Goal: Information Seeking & Learning: Learn about a topic

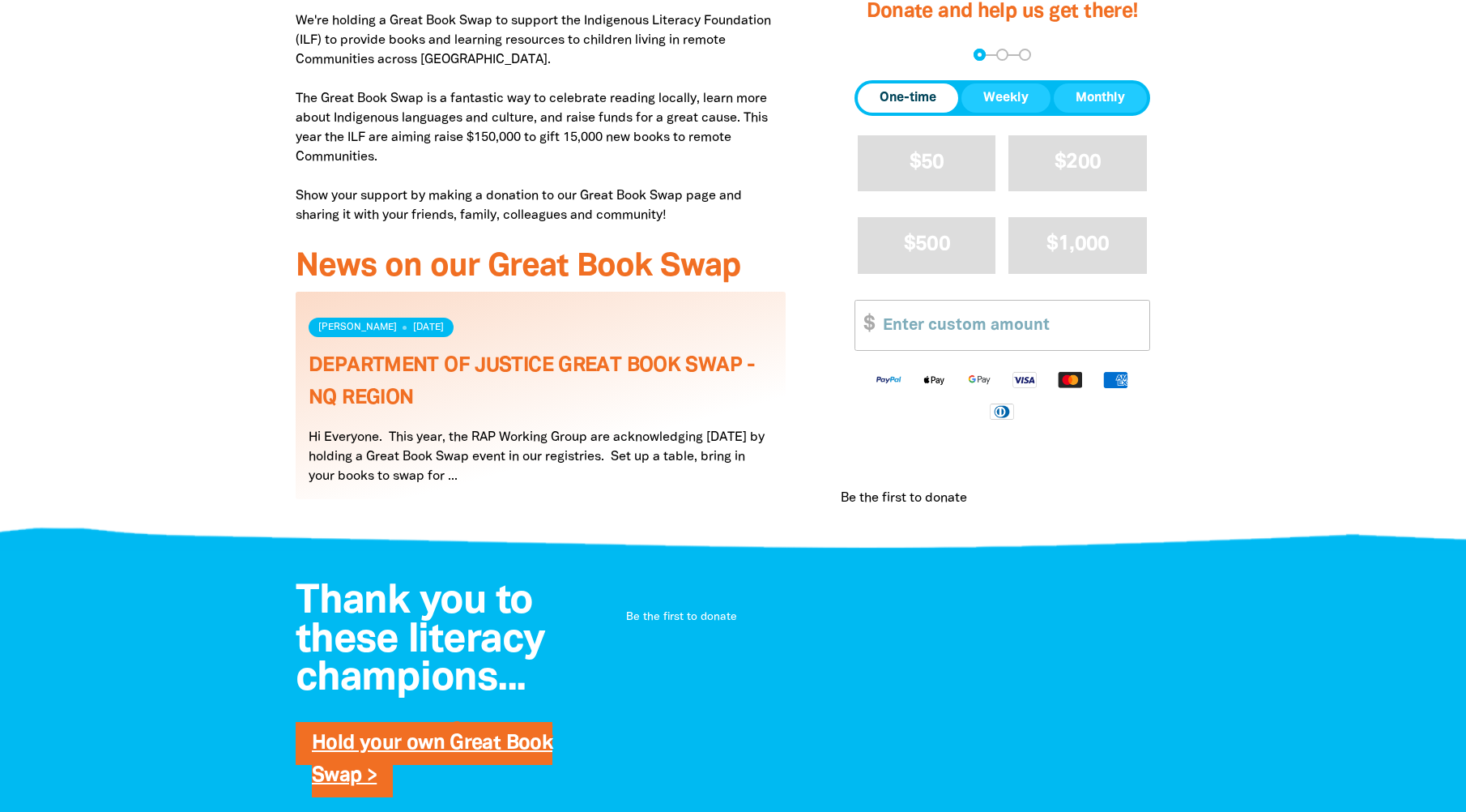
scroll to position [810, 0]
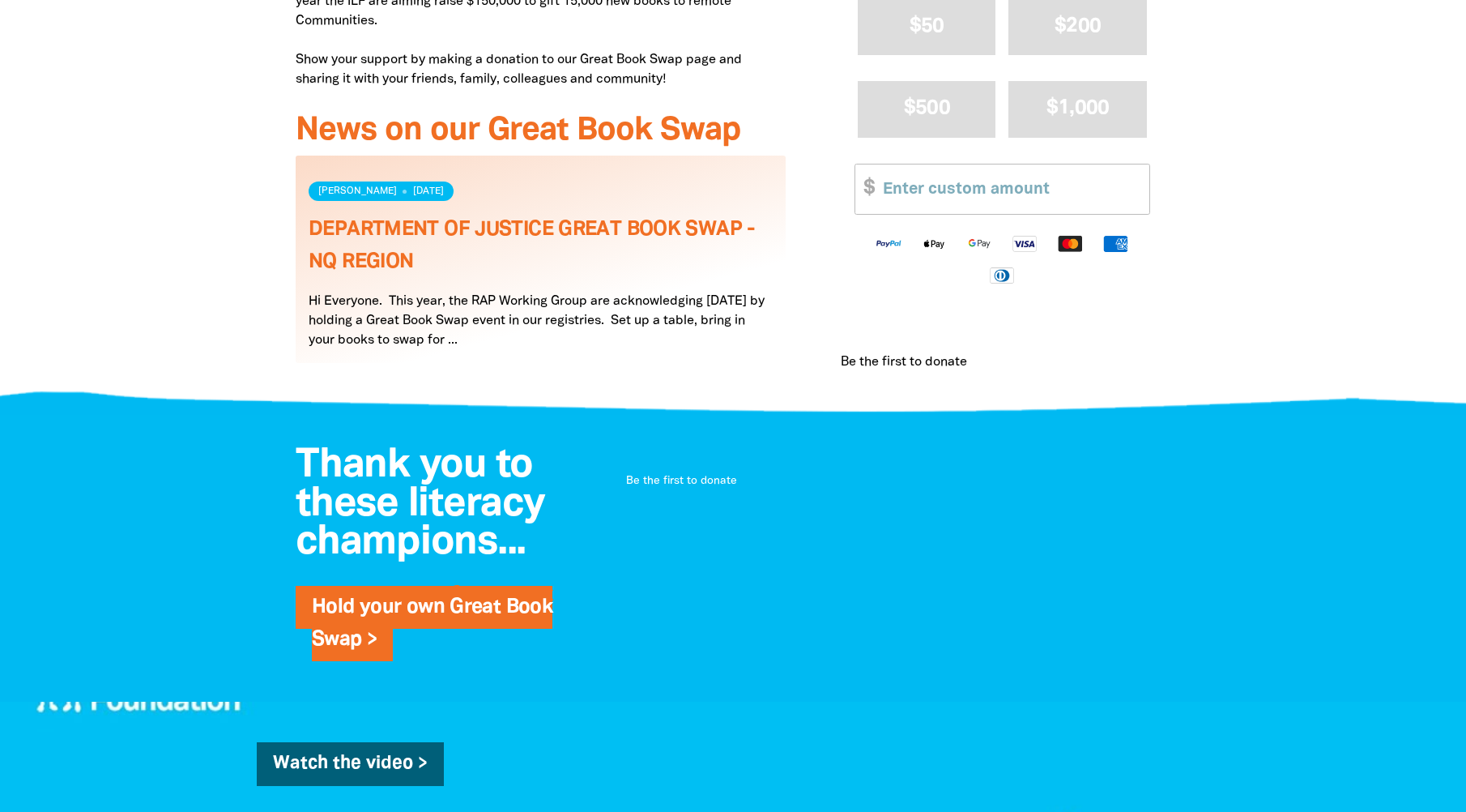
click at [560, 337] on link "Read more" at bounding box center [540, 259] width 490 height 208
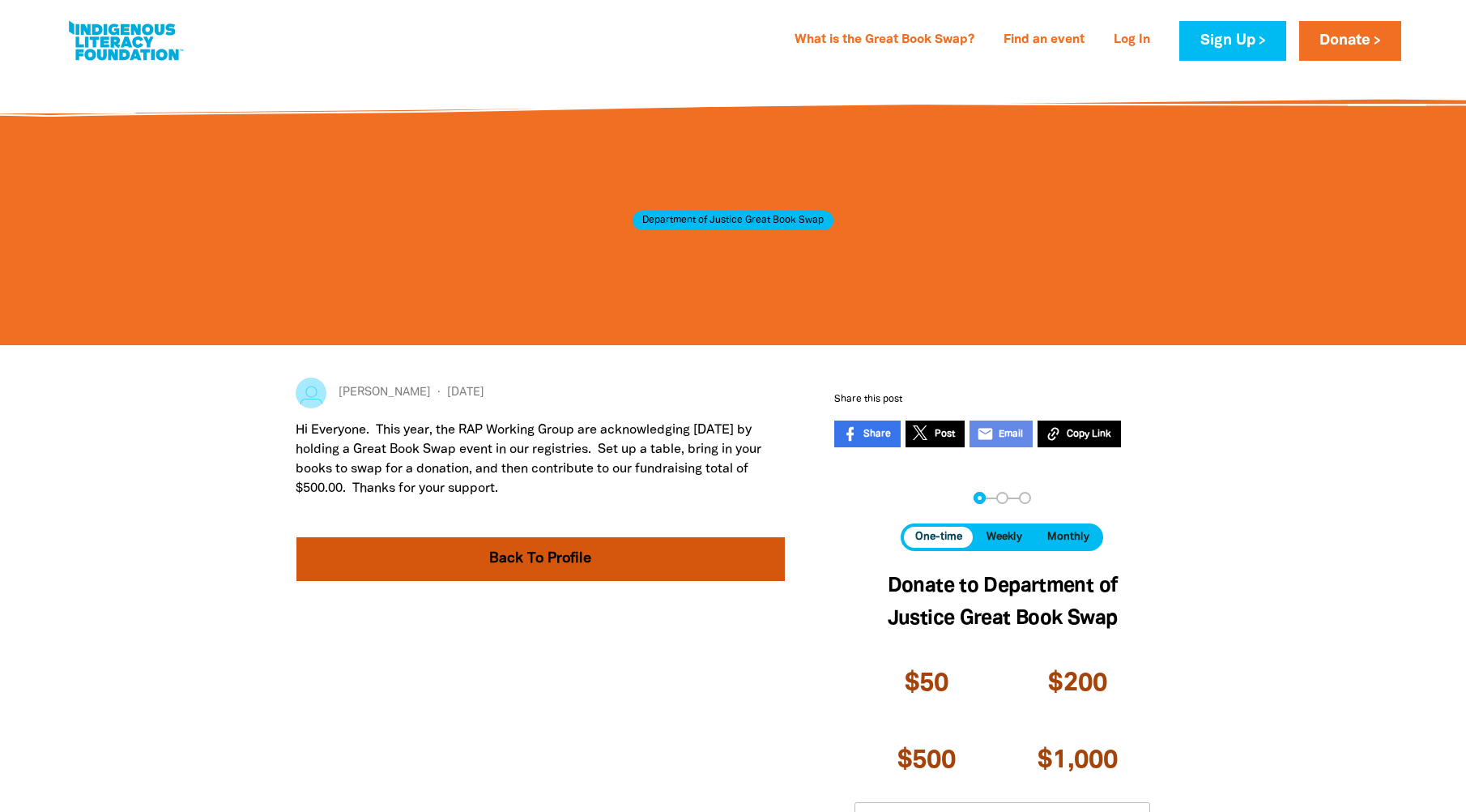
click at [618, 563] on link "Back To Profile" at bounding box center [540, 559] width 488 height 43
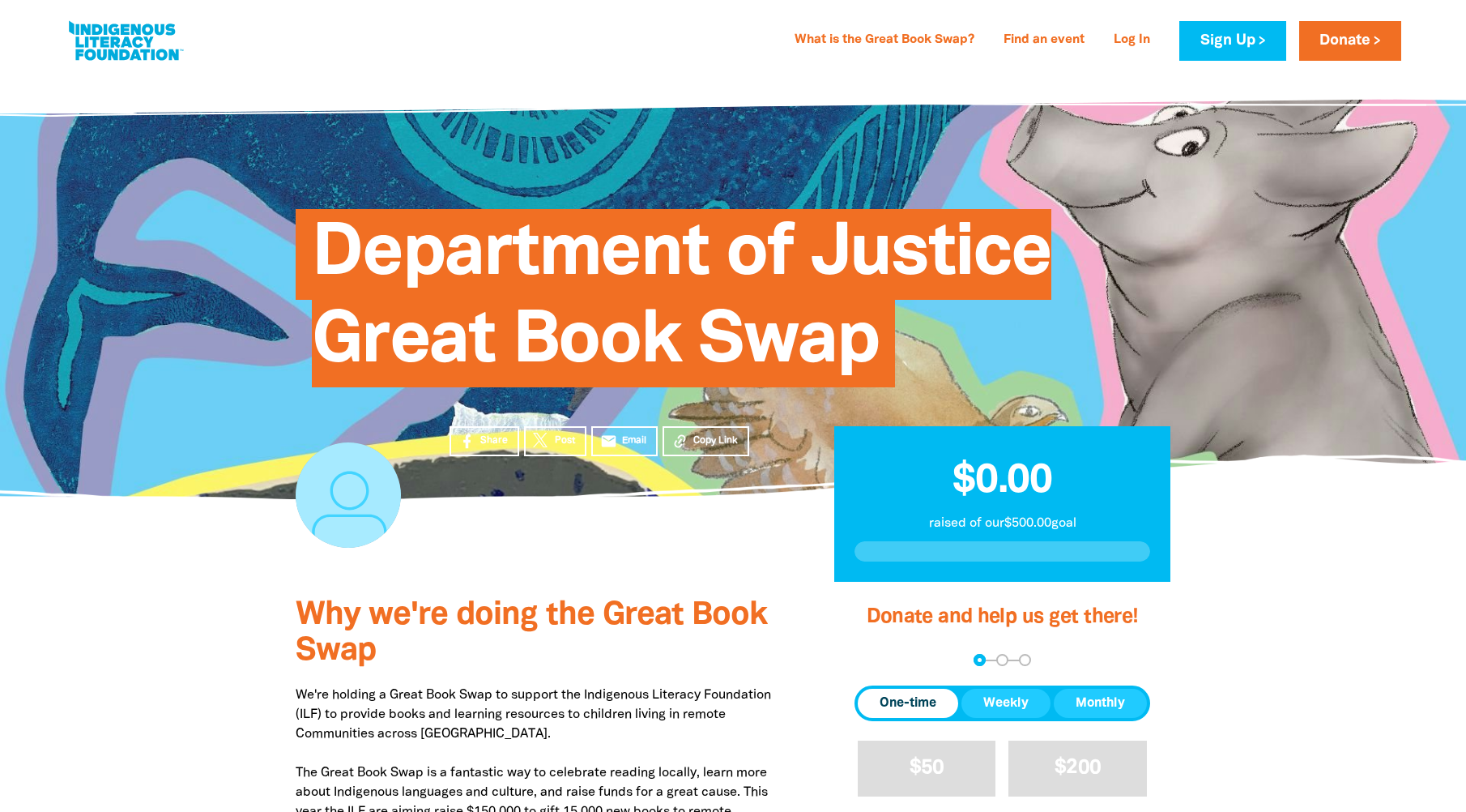
drag, startPoint x: 894, startPoint y: 34, endPoint x: 899, endPoint y: 67, distance: 33.4
click at [894, 34] on link "What is the Great Book Swap?" at bounding box center [884, 41] width 199 height 26
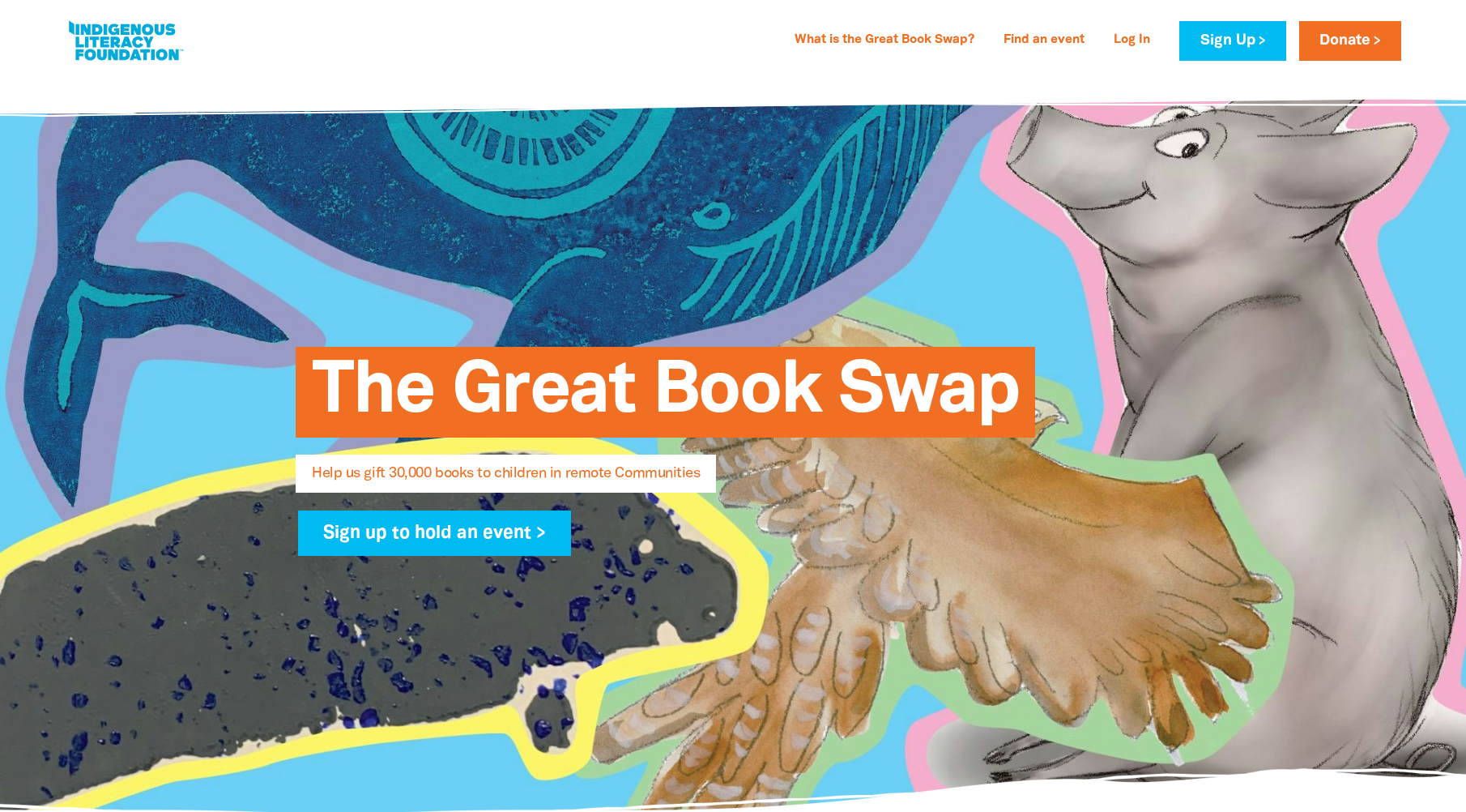
select select "AU"
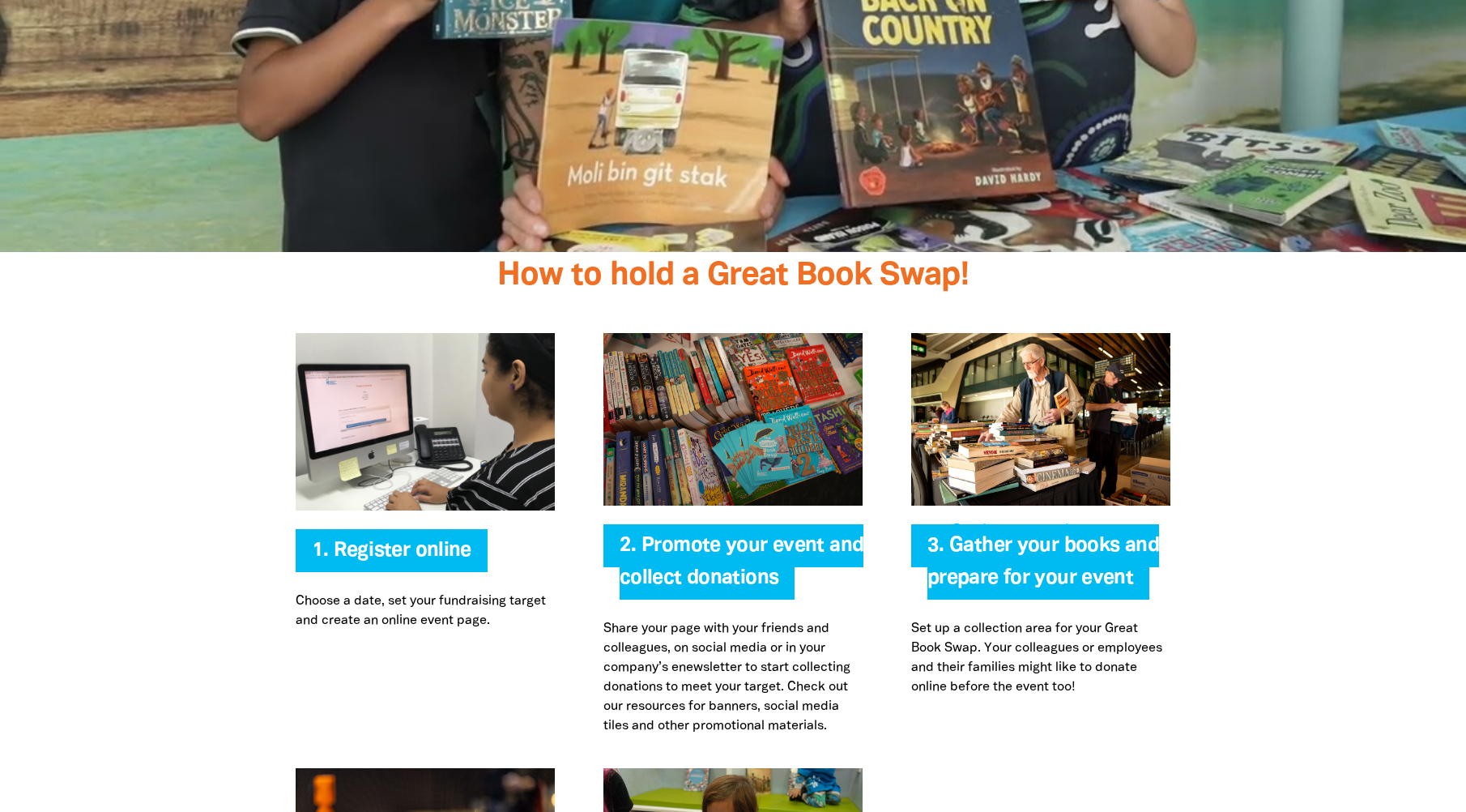
scroll to position [3159, 0]
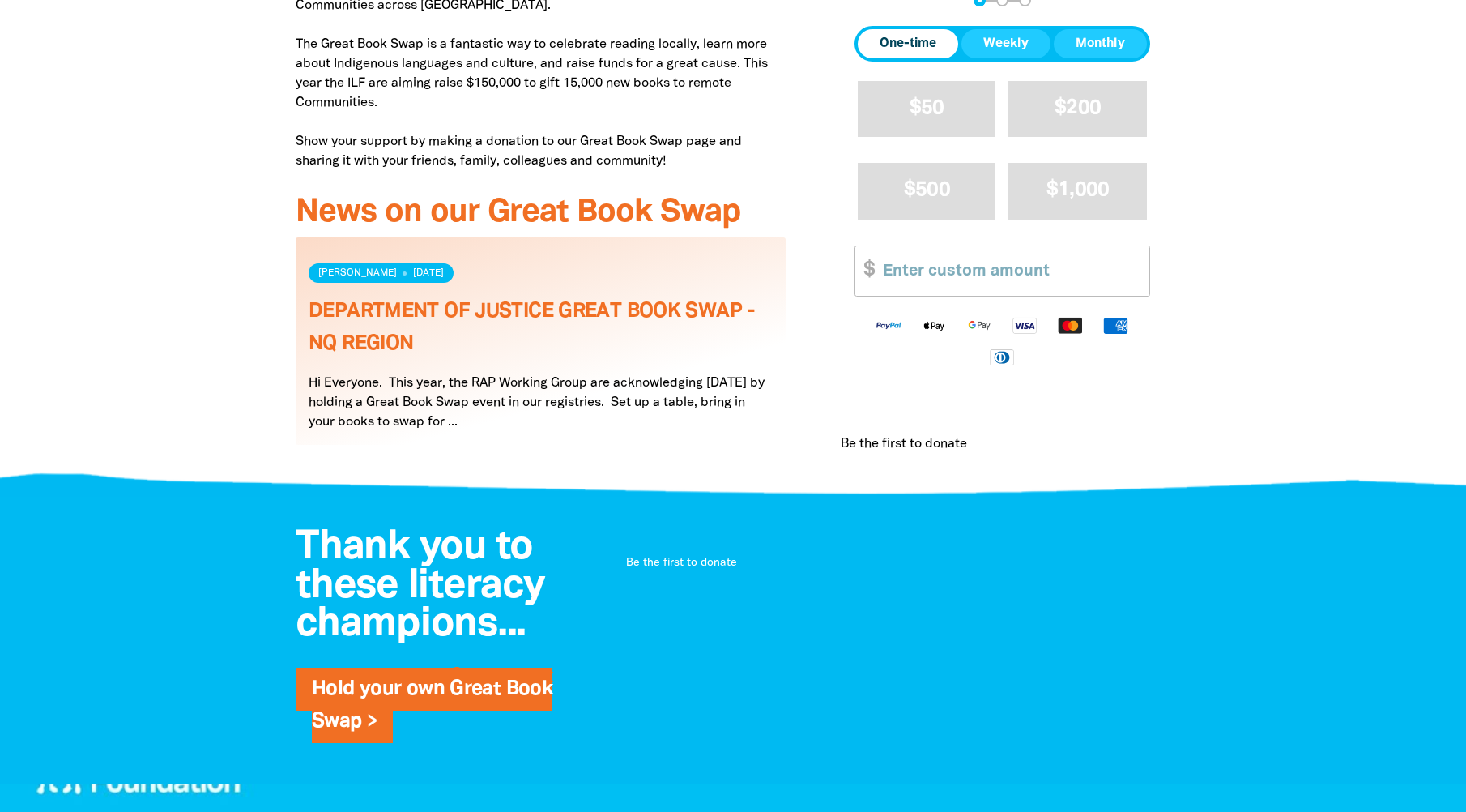
scroll to position [729, 0]
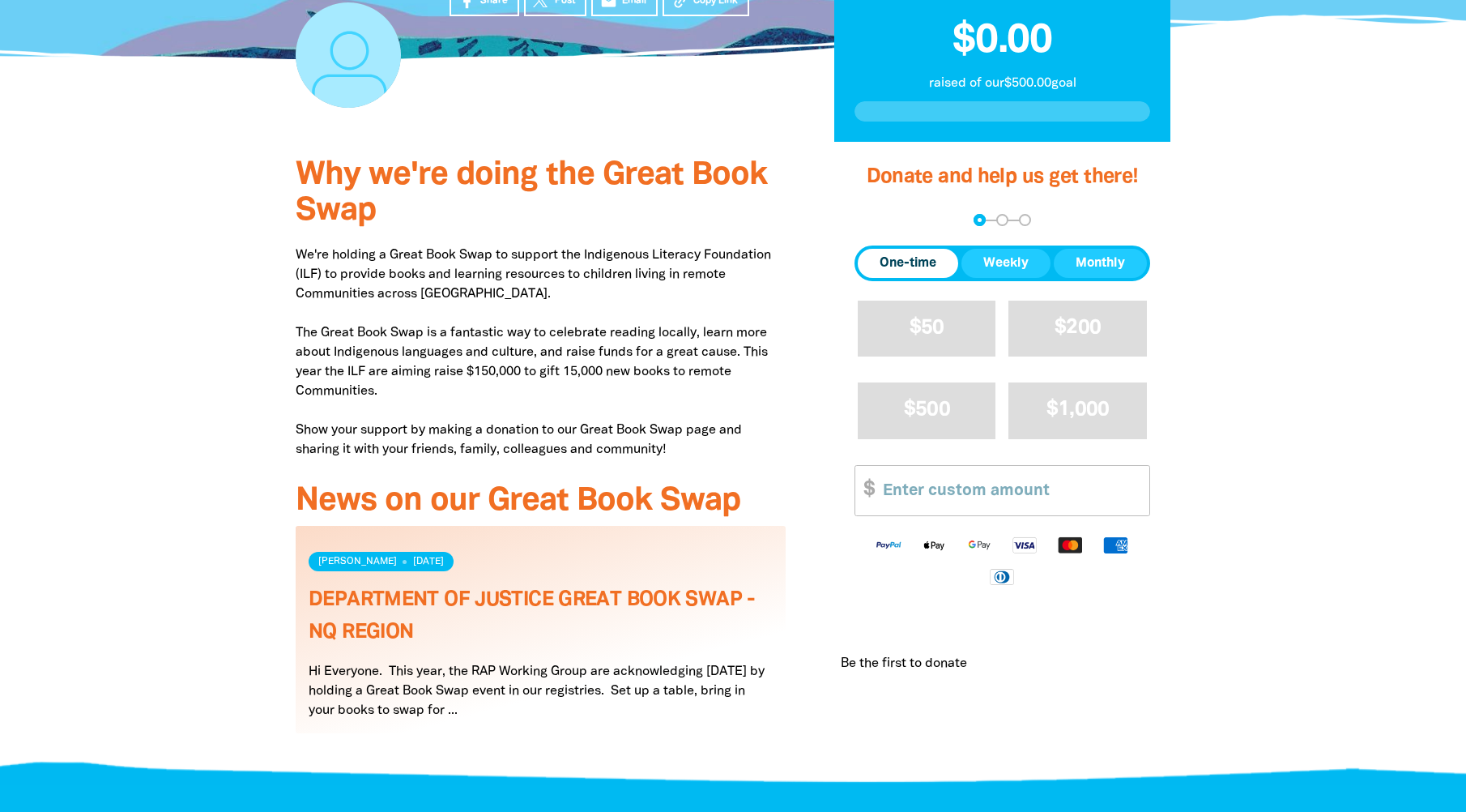
scroll to position [648, 0]
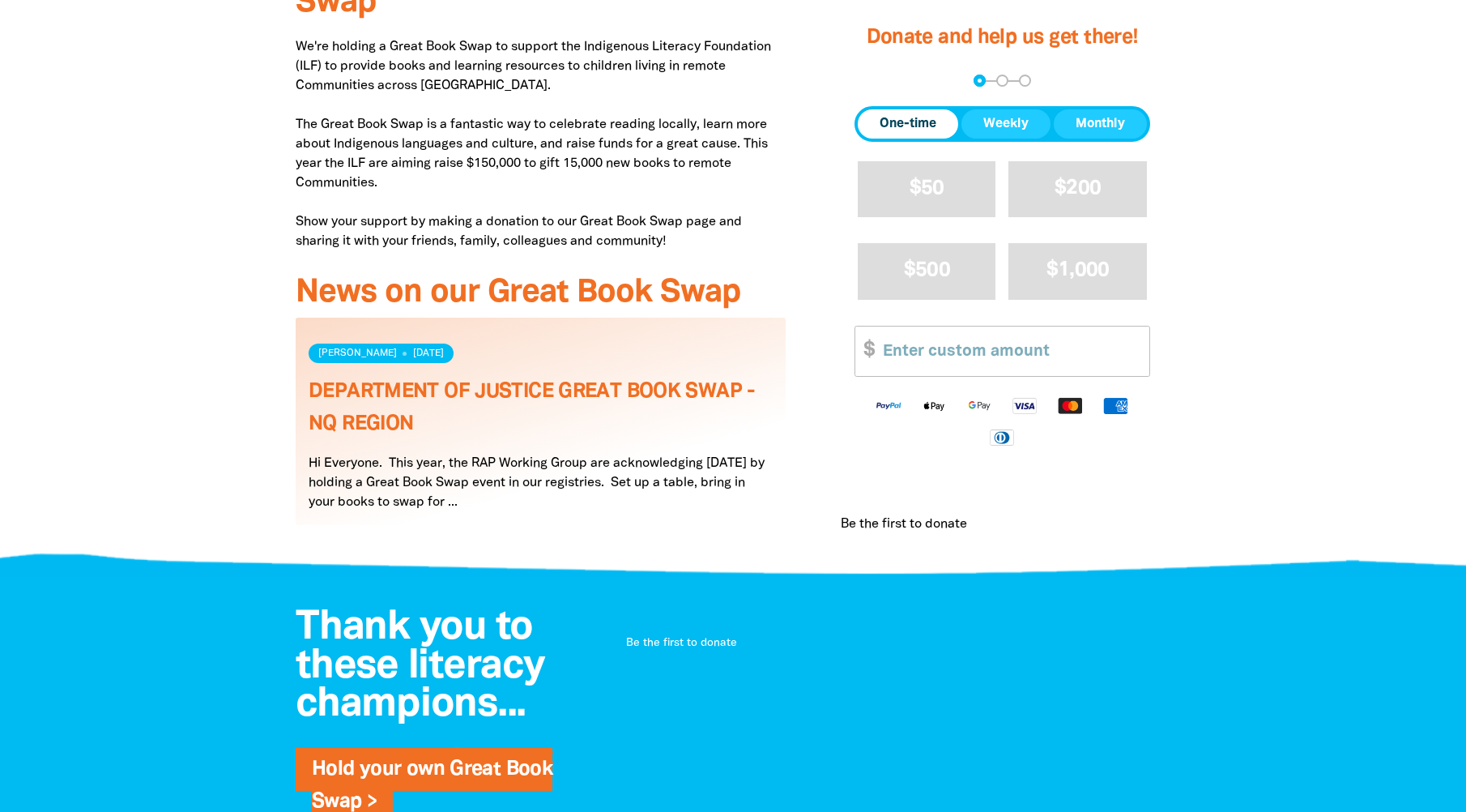
click at [512, 500] on link "Read more" at bounding box center [540, 421] width 490 height 208
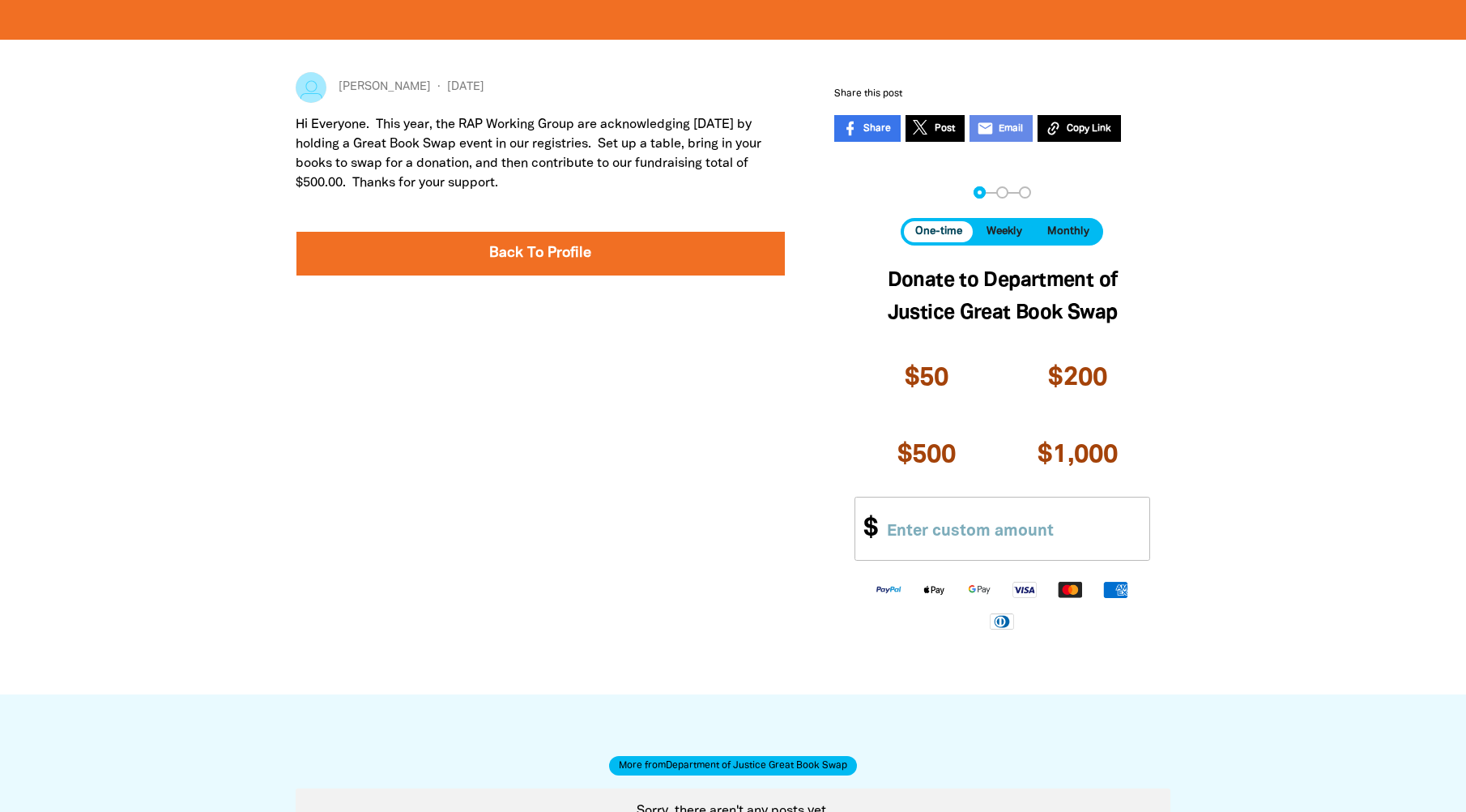
scroll to position [162, 0]
